Goal: Task Accomplishment & Management: Manage account settings

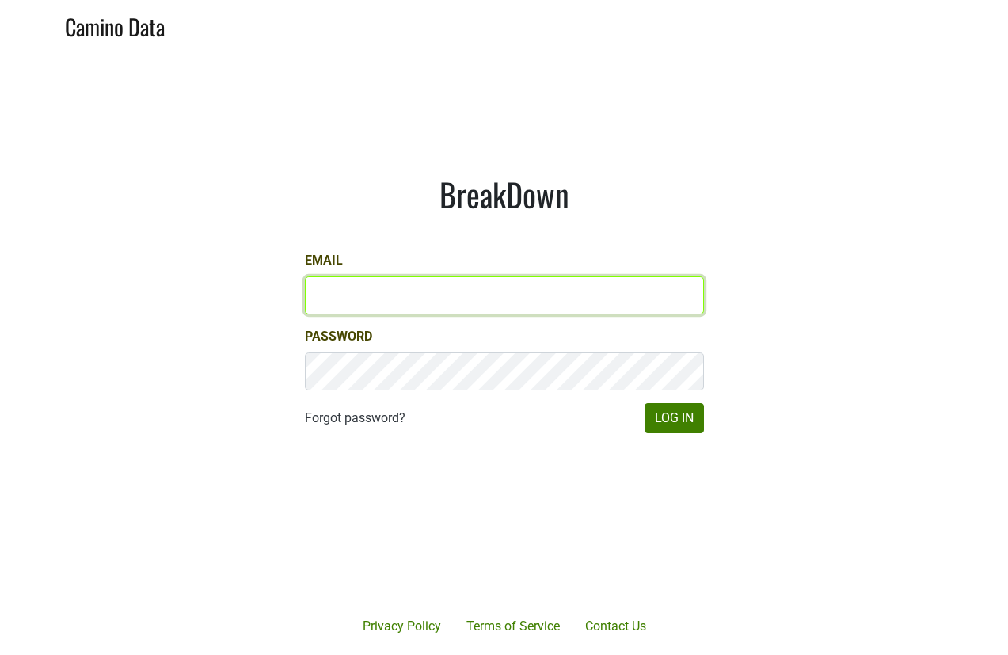
type input "[EMAIL_ADDRESS][DOMAIN_NAME]"
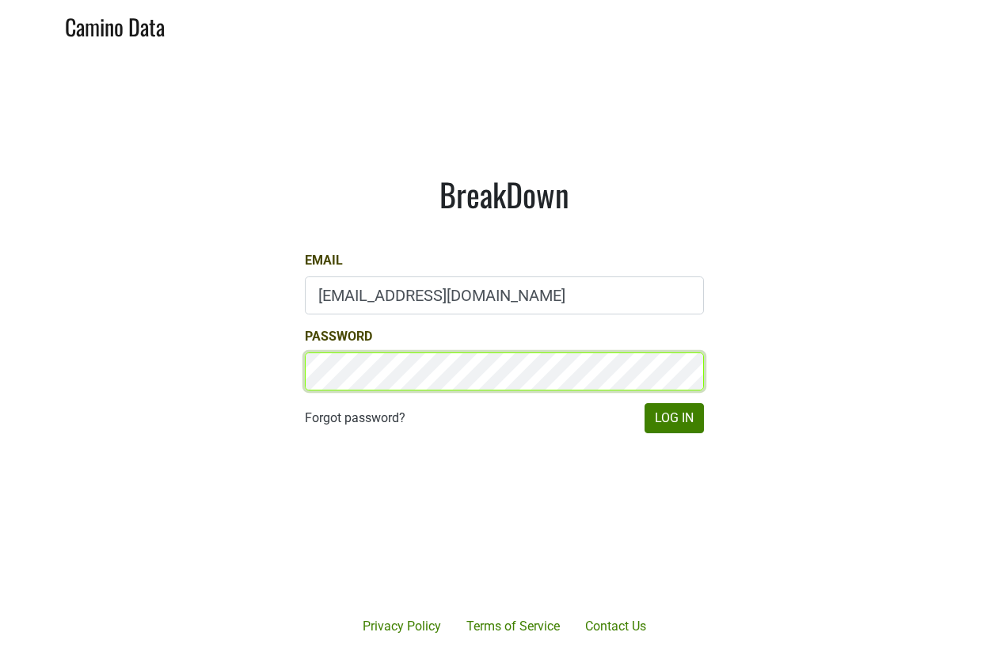
click at [673, 418] on button "Log In" at bounding box center [674, 418] width 59 height 30
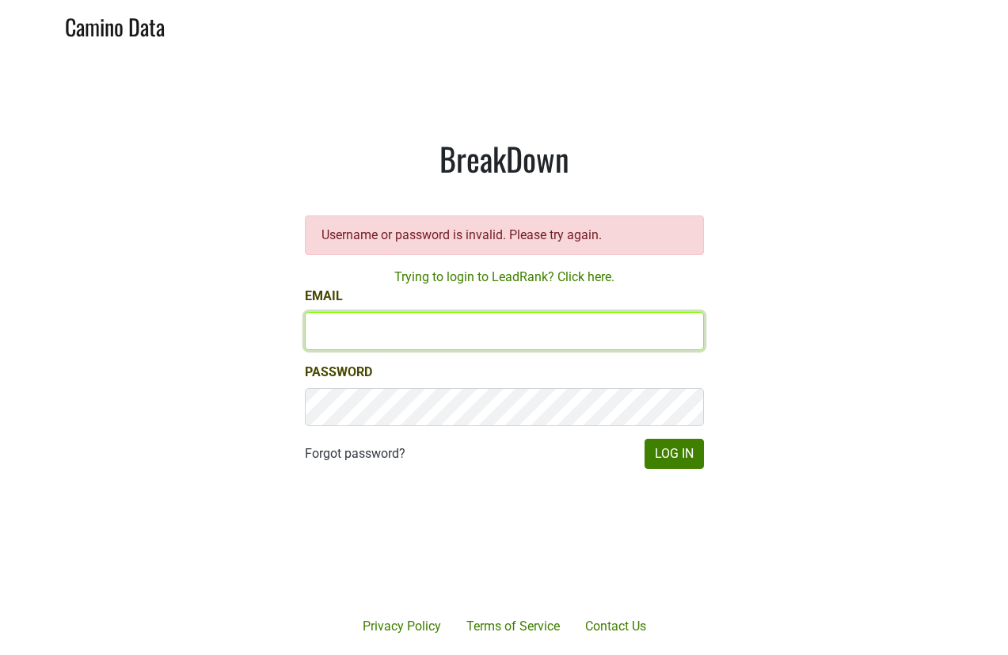
type input "[EMAIL_ADDRESS][DOMAIN_NAME]"
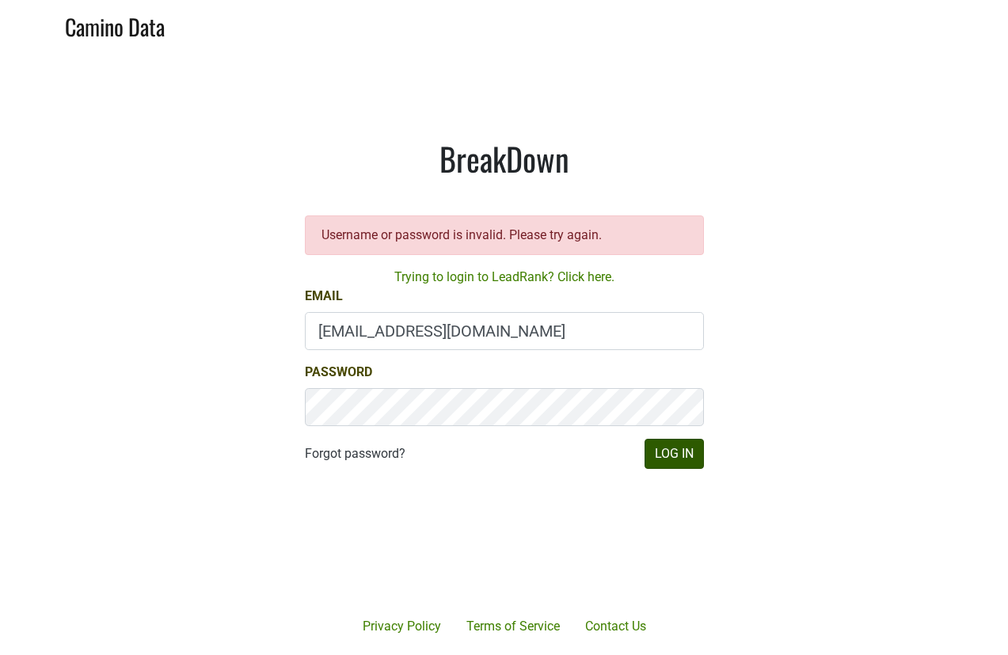
click at [700, 439] on button "Log In" at bounding box center [674, 454] width 59 height 30
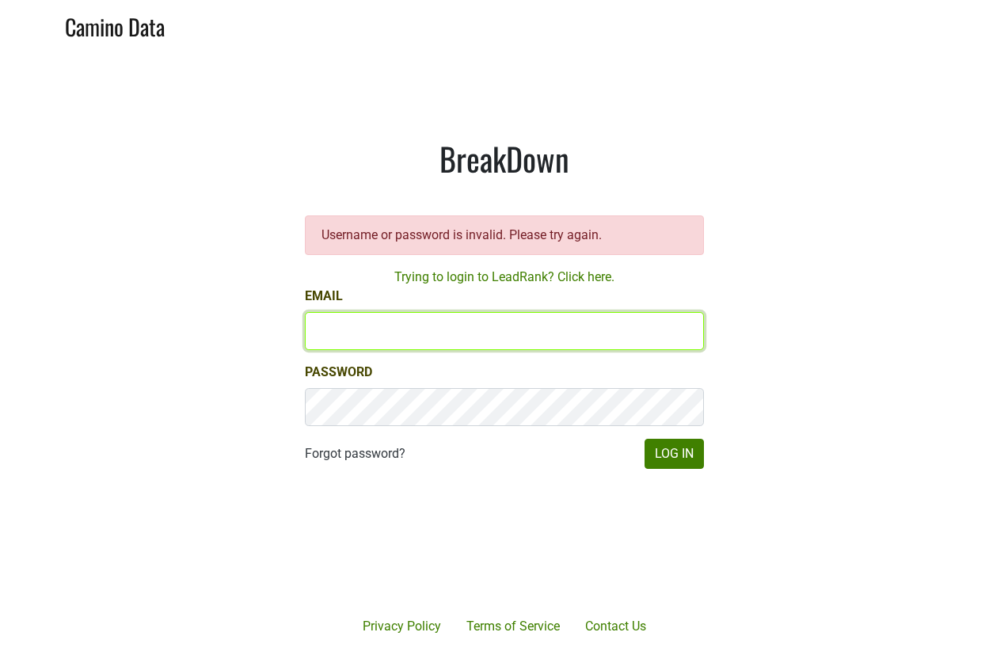
type input "[EMAIL_ADDRESS][DOMAIN_NAME]"
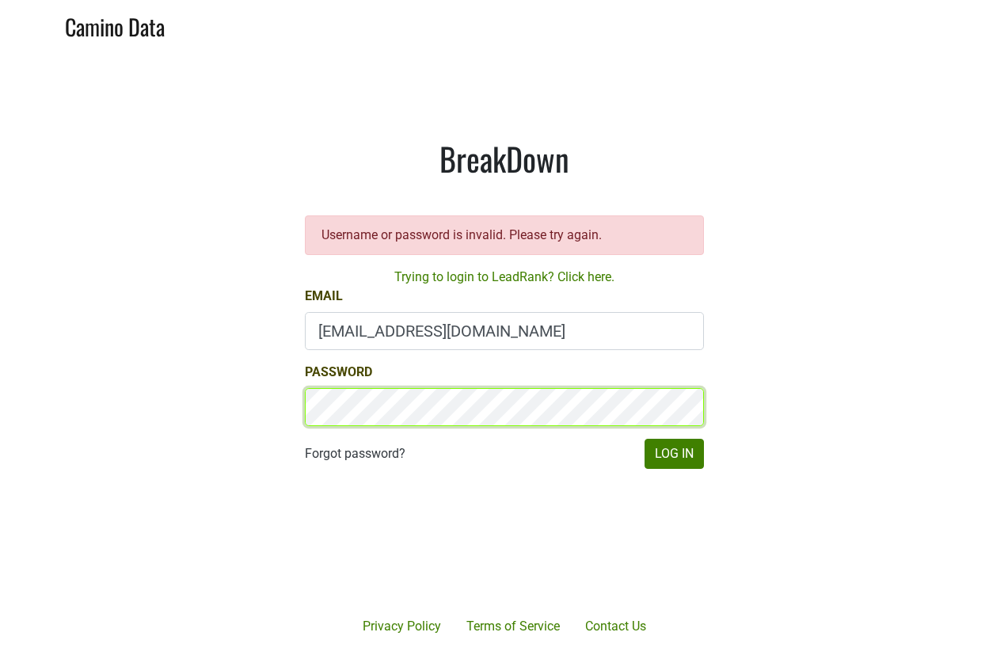
click at [673, 454] on button "Log In" at bounding box center [674, 454] width 59 height 30
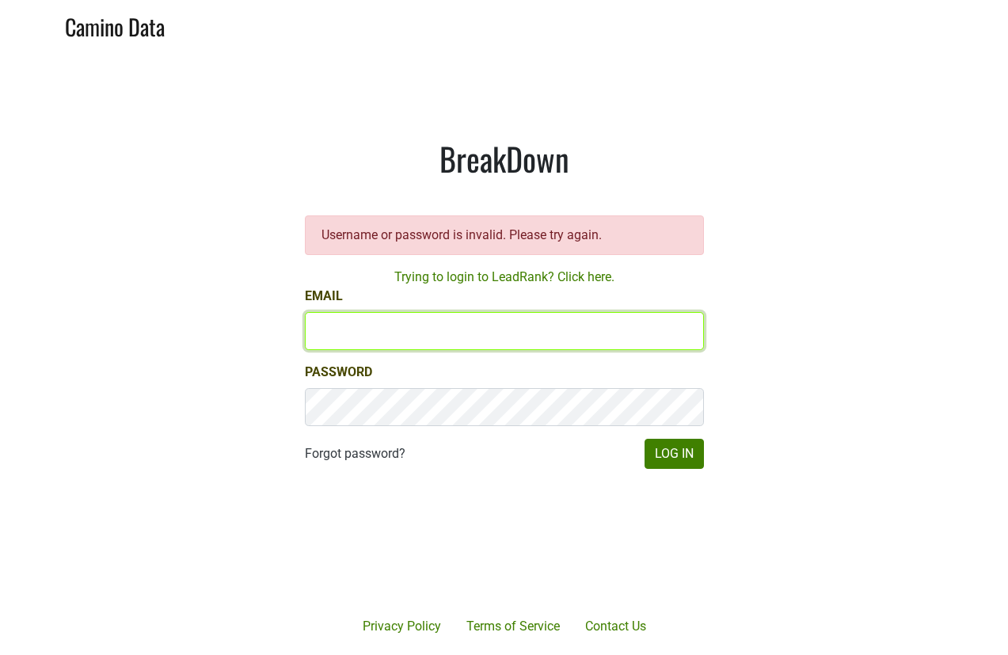
type input "[EMAIL_ADDRESS][DOMAIN_NAME]"
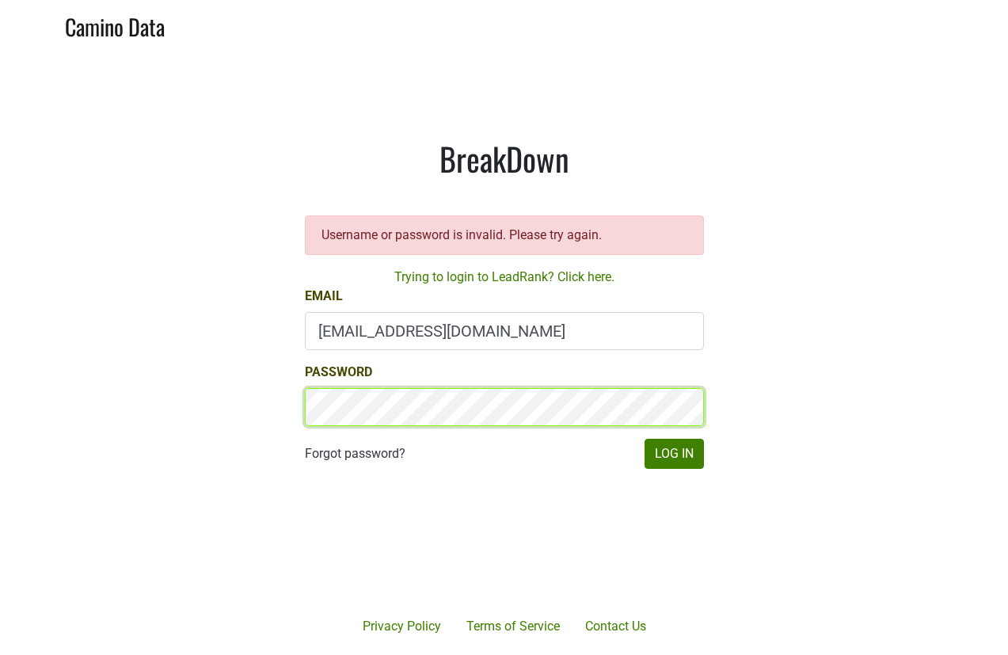
click at [673, 454] on button "Log In" at bounding box center [674, 454] width 59 height 30
